Goal: Task Accomplishment & Management: Complete application form

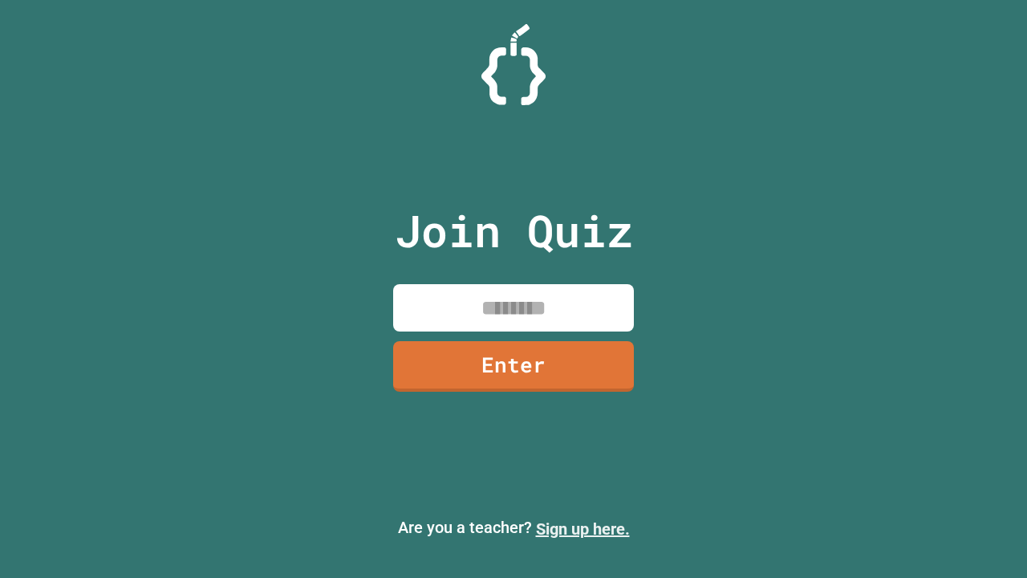
click at [583, 529] on link "Sign up here." at bounding box center [583, 528] width 94 height 19
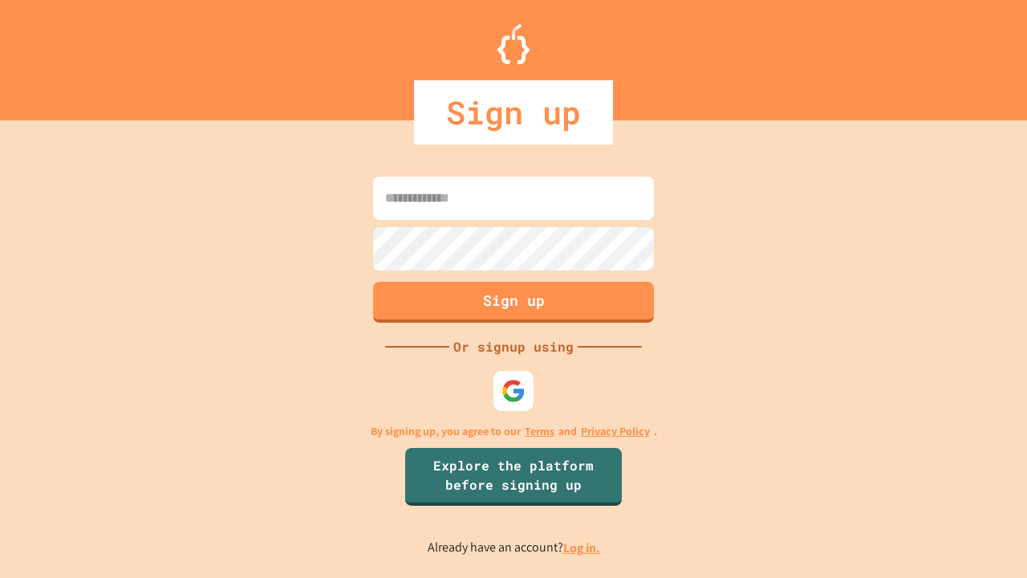
click at [583, 547] on link "Log in." at bounding box center [581, 547] width 37 height 17
